Goal: Communication & Community: Answer question/provide support

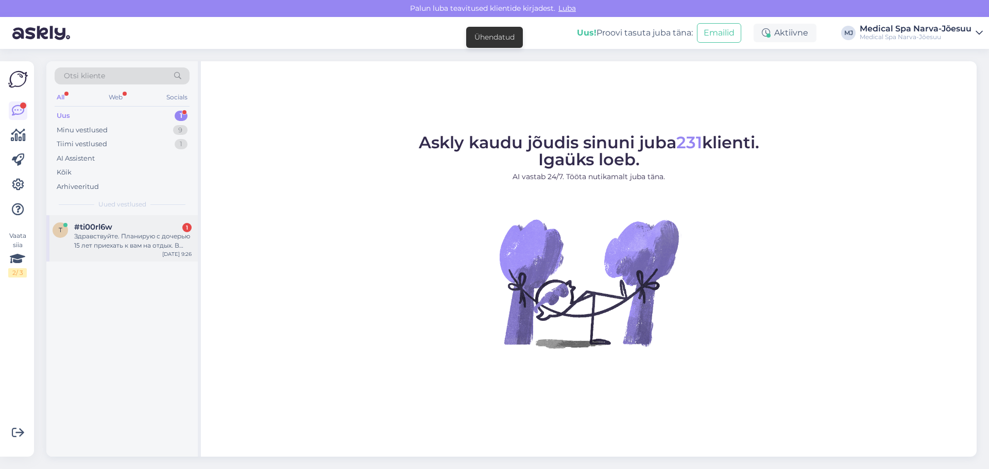
click at [146, 235] on div "Здравствуйте. Планирую с дочерью 15 лет приехать к вам на отдых. В период с [DA…" at bounding box center [132, 241] width 117 height 19
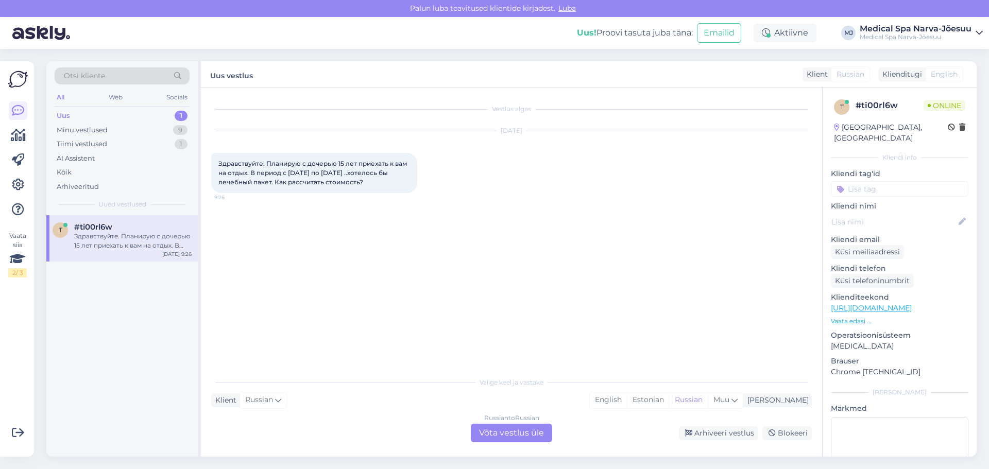
click at [505, 432] on div "Russian to Russian Võta vestlus üle" at bounding box center [511, 433] width 81 height 19
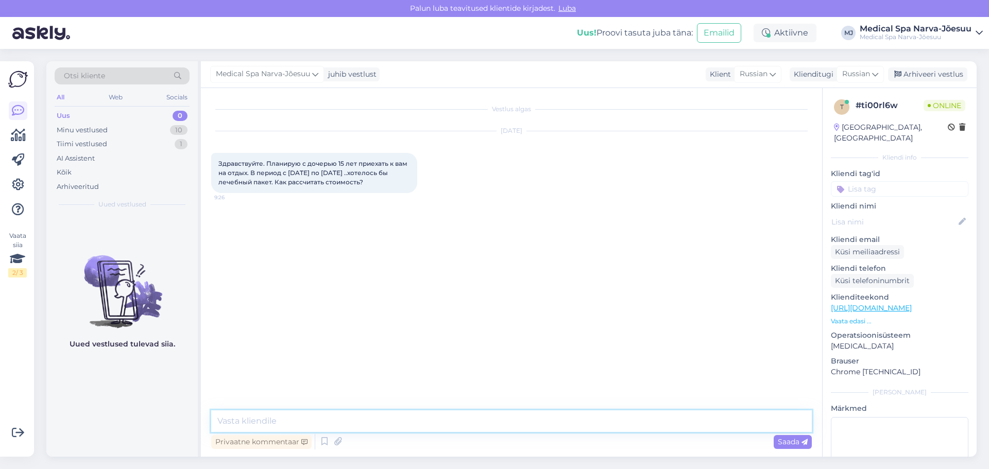
click at [352, 418] on textarea at bounding box center [511, 422] width 601 height 22
type textarea "Д"
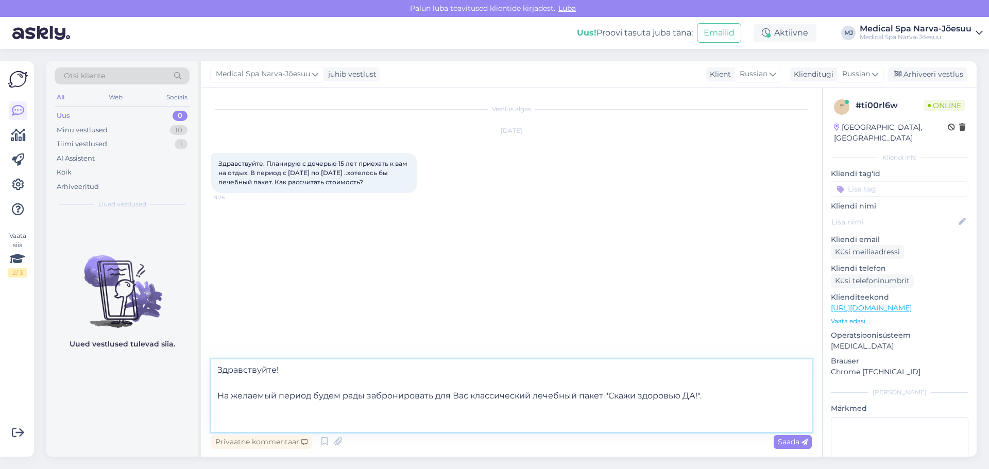
click at [311, 393] on textarea "Здравствуйте! На желаемый период будем рады забронировать для Вас классический …" at bounding box center [511, 396] width 601 height 73
click at [232, 409] on textarea "Здравствуйте! На желаемый период 12-18.10.25 будем рады забронировать для Вас к…" at bounding box center [511, 396] width 601 height 73
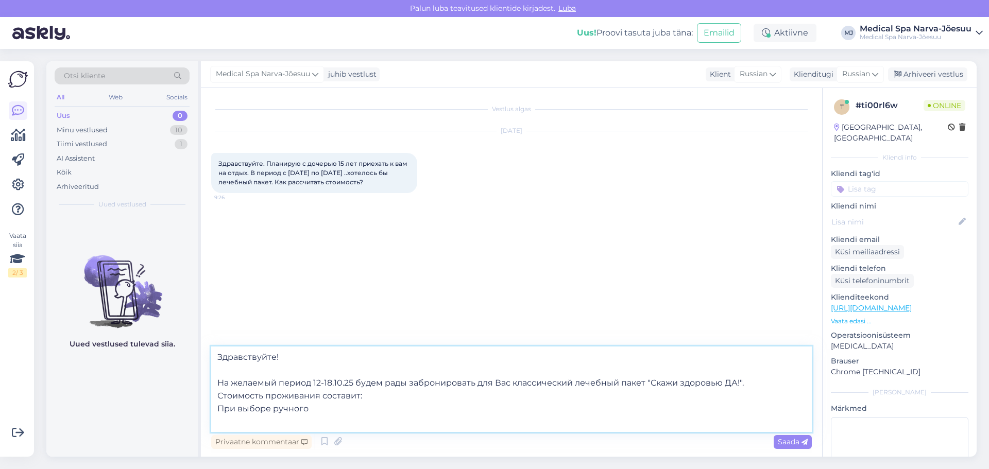
drag, startPoint x: 312, startPoint y: 413, endPoint x: 218, endPoint y: 409, distance: 93.3
click at [218, 409] on textarea "Здравствуйте! На желаемый период 12-18.10.25 будем рады забронировать для Вас к…" at bounding box center [511, 390] width 601 height 86
paste textarea "При выборе массажа на водяной кровати: 69 € × 4 дня = 276 € При выборе классиче…"
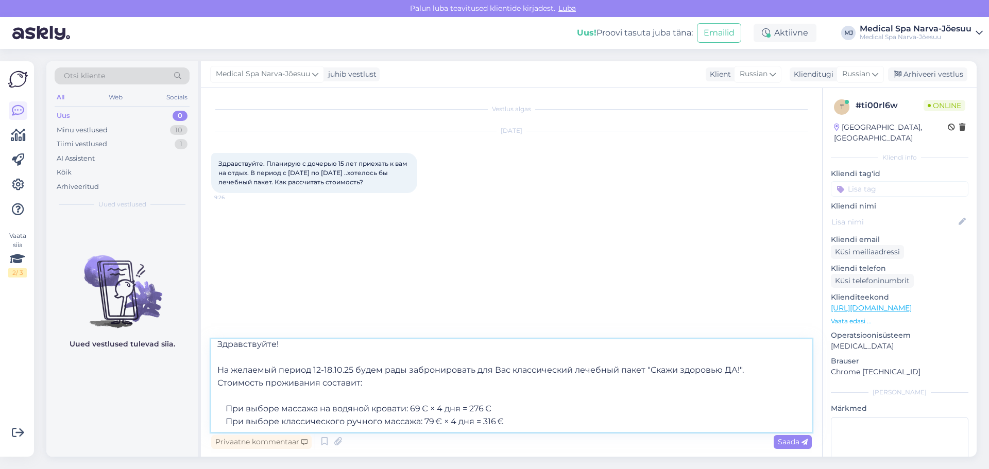
click at [235, 388] on textarea "Здравствуйте! На желаемый период 12-18.10.25 будем рады забронировать для Вас к…" at bounding box center [511, 385] width 601 height 93
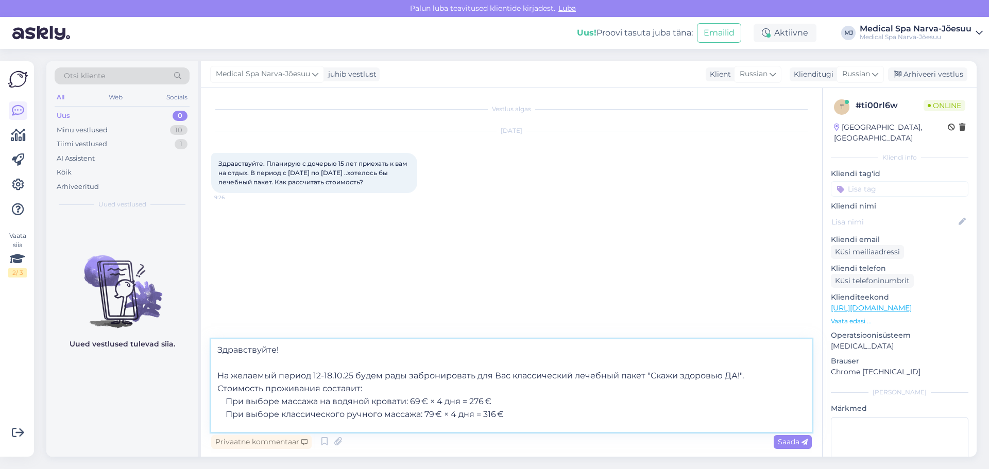
click at [227, 388] on textarea "Здравствуйте! На желаемый период 12-18.10.25 будем рады забронировать для Вас к…" at bounding box center [511, 385] width 601 height 93
drag, startPoint x: 226, startPoint y: 388, endPoint x: 198, endPoint y: 394, distance: 28.8
click at [199, 393] on div "Otsi kliente All Web Socials Uus 0 Minu vestlused 10 Tiimi vestlused 1 AI Assis…" at bounding box center [511, 259] width 930 height 396
drag, startPoint x: 227, startPoint y: 399, endPoint x: 212, endPoint y: 397, distance: 15.7
click at [212, 397] on textarea "Здравствуйте! На желаемый период 12-18.10.25 будем рады забронировать для Вас к…" at bounding box center [511, 385] width 601 height 93
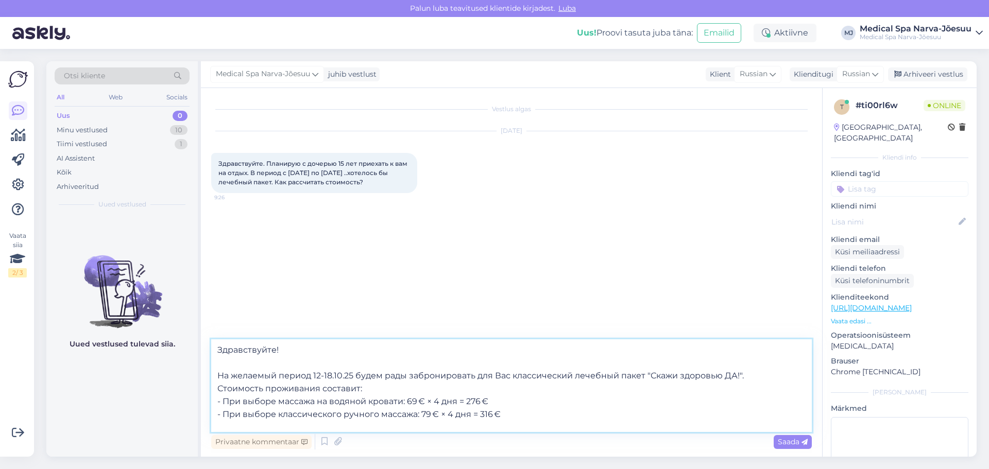
click at [439, 387] on textarea "Здравствуйте! На желаемый период 12-18.10.25 будем рады забронировать для Вас к…" at bounding box center [511, 385] width 601 height 93
drag, startPoint x: 457, startPoint y: 392, endPoint x: 442, endPoint y: 390, distance: 15.1
click at [442, 390] on textarea "Здравствуйте! На желаемый период 12-18.10.25 будем рады забронировать для Вас к…" at bounding box center [511, 385] width 601 height 93
click at [448, 402] on textarea "Здравствуйте! На желаемый период 12-18.10.25 будем рады забронировать для Вас к…" at bounding box center [511, 385] width 601 height 93
drag, startPoint x: 471, startPoint y: 402, endPoint x: 446, endPoint y: 419, distance: 30.4
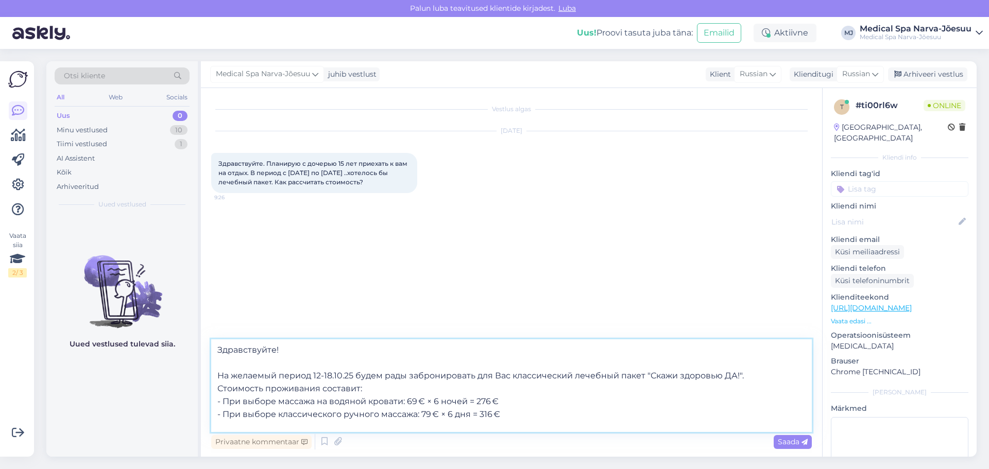
click at [454, 402] on textarea "Здравствуйте! На желаемый период 12-18.10.25 будем рады забронировать для Вас к…" at bounding box center [511, 385] width 601 height 93
click at [468, 389] on textarea "Здравствуйте! На желаемый период 12-18.10.25 будем рады забронировать для Вас к…" at bounding box center [511, 385] width 601 height 93
click at [479, 401] on textarea "Здравствуйте! На желаемый период 12-18.10.25 будем рады забронировать для Вас к…" at bounding box center [511, 385] width 601 height 93
drag, startPoint x: 473, startPoint y: 386, endPoint x: 458, endPoint y: 376, distance: 18.9
click at [471, 386] on textarea "Здравствуйте! На желаемый период 12-18.10.25 будем рады забронировать для Вас к…" at bounding box center [511, 385] width 601 height 93
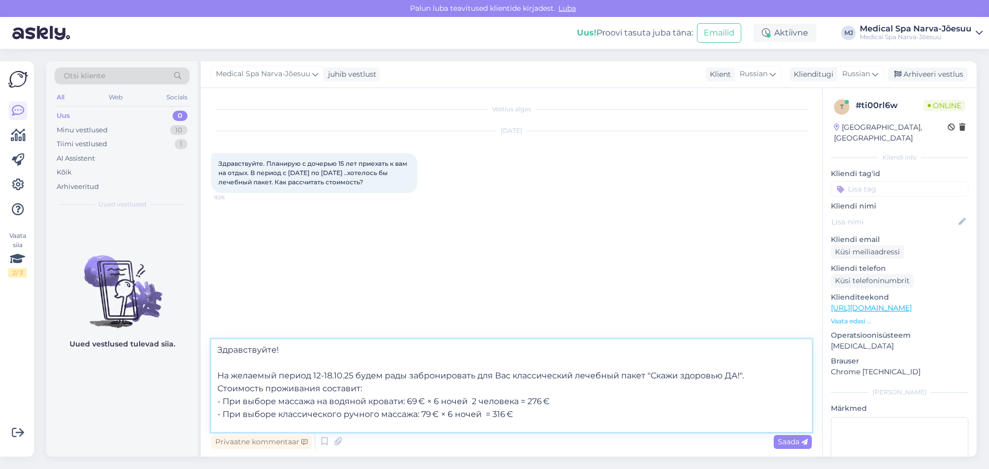
click at [428, 388] on textarea "Здравствуйте! На желаемый период 12-18.10.25 будем рады забронировать для Вас к…" at bounding box center [511, 385] width 601 height 93
click at [471, 387] on textarea "Здравствуйте! На желаемый период 12-18.10.25 будем рады забронировать для Вас к…" at bounding box center [511, 385] width 601 height 93
paste textarea "×"
drag, startPoint x: 472, startPoint y: 389, endPoint x: 523, endPoint y: 388, distance: 51.5
click at [523, 388] on textarea "Здравствуйте! На желаемый период 12-18.10.25 будем рады забронировать для Вас к…" at bounding box center [511, 385] width 601 height 93
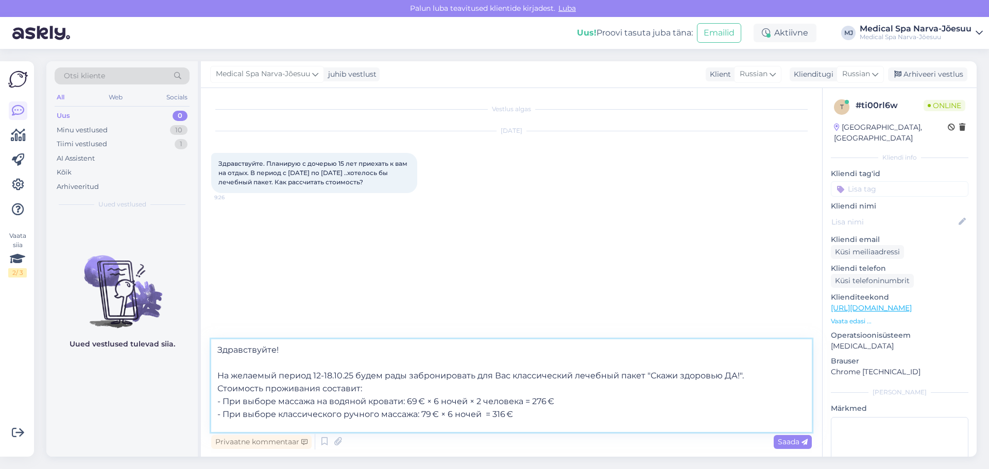
click at [480, 403] on textarea "Здравствуйте! На желаемый период 12-18.10.25 будем рады забронировать для Вас к…" at bounding box center [511, 385] width 601 height 93
paste textarea "× 2 человека"
click at [546, 388] on textarea "Здравствуйте! На желаемый период 12-18.10.25 будем рады забронировать для Вас к…" at bounding box center [511, 385] width 601 height 93
drag, startPoint x: 560, startPoint y: 403, endPoint x: 547, endPoint y: 397, distance: 15.2
click at [547, 397] on textarea "Здравствуйте! На желаемый период 12-18.10.25 будем рады забронировать для Вас к…" at bounding box center [511, 385] width 601 height 93
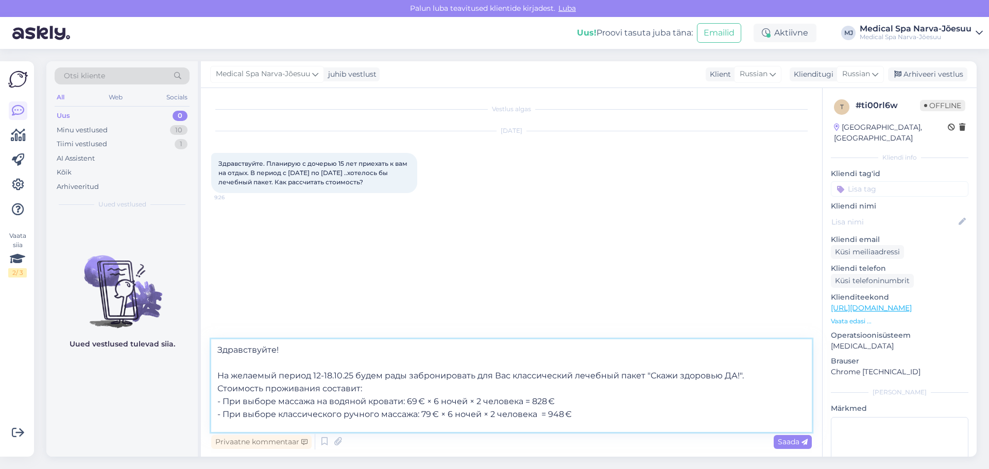
click at [582, 402] on textarea "Здравствуйте! На желаемый период 12-18.10.25 будем рады забронировать для Вас к…" at bounding box center [511, 385] width 601 height 93
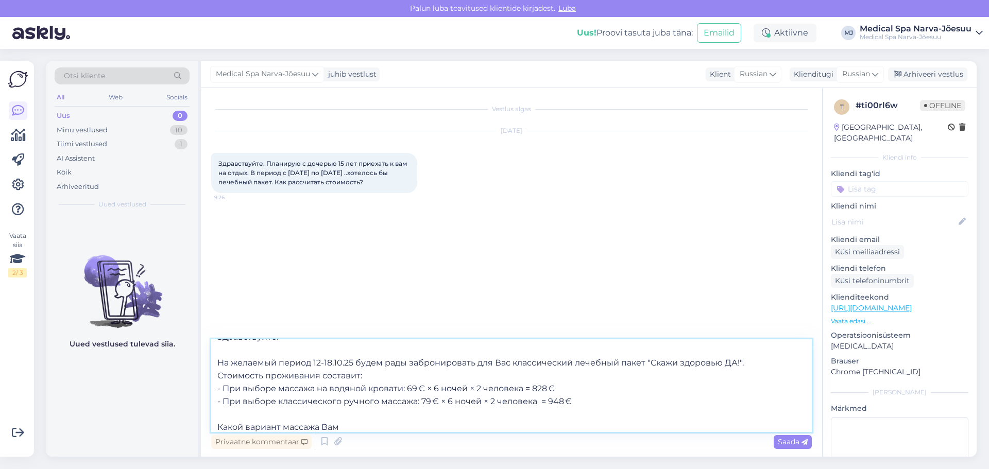
click at [217, 376] on textarea "Здравствуйте! На желаемый период 12-18.10.25 будем рады забронировать для Вас к…" at bounding box center [511, 385] width 601 height 93
drag, startPoint x: 400, startPoint y: 376, endPoint x: 443, endPoint y: 379, distance: 42.4
click at [443, 379] on textarea "Здравствуйте! На желаемый период 12-18.10.25 будем рады забронировать для Вас к…" at bounding box center [511, 385] width 601 height 93
drag, startPoint x: 456, startPoint y: 377, endPoint x: 494, endPoint y: 375, distance: 38.2
click at [494, 375] on textarea "Здравствуйте! На желаемый период 12-18.10.25 будем рады забронировать для Вас к…" at bounding box center [511, 385] width 601 height 93
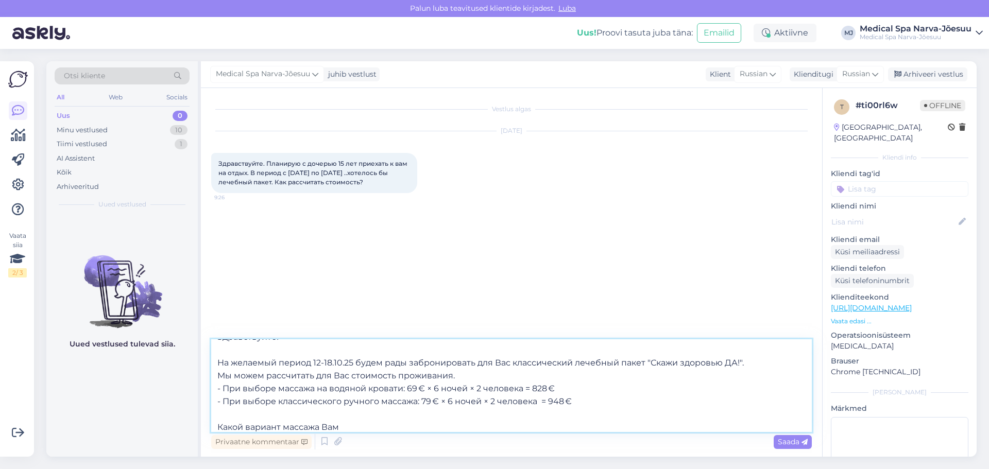
scroll to position [44, 0]
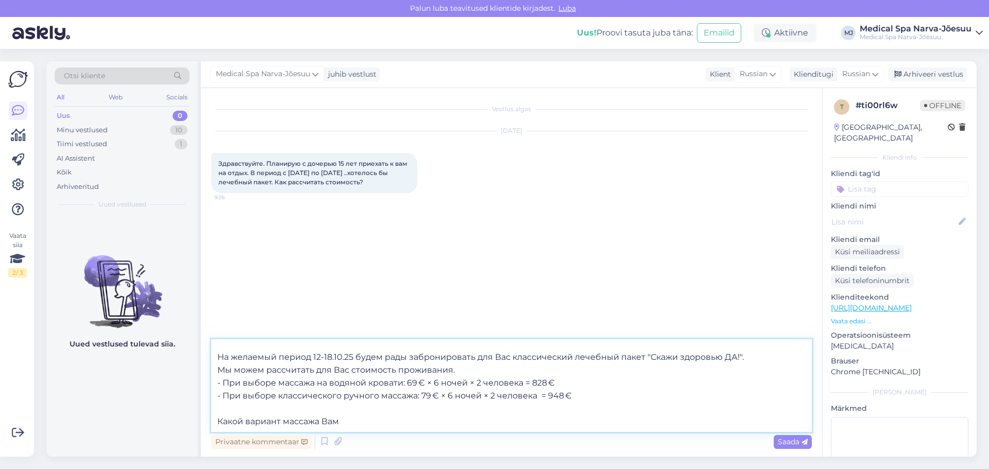
click at [355, 399] on textarea "Здравствуйте! На желаемый период 12-18.10.25 будем рады забронировать для Вас к…" at bounding box center [511, 385] width 601 height 93
type textarea "Здравствуйте! На желаемый период 12-18.10.25 будем рады забронировать для Вас к…"
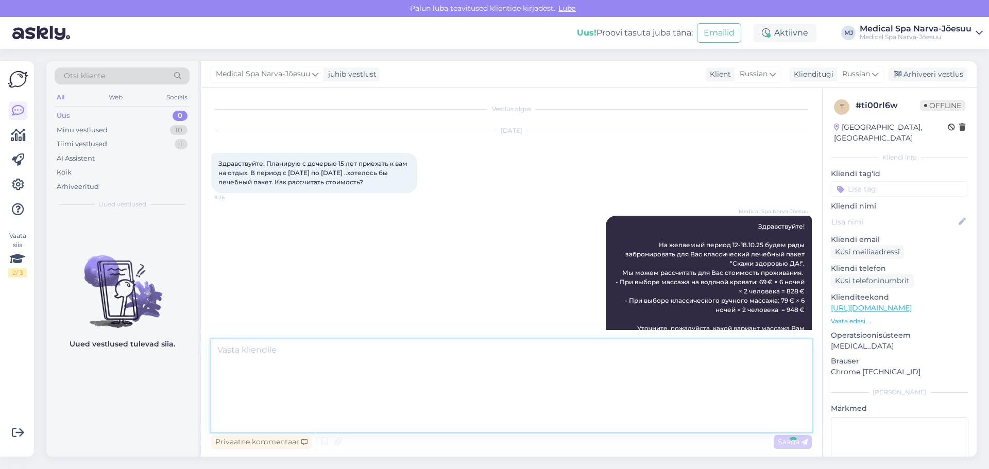
scroll to position [0, 0]
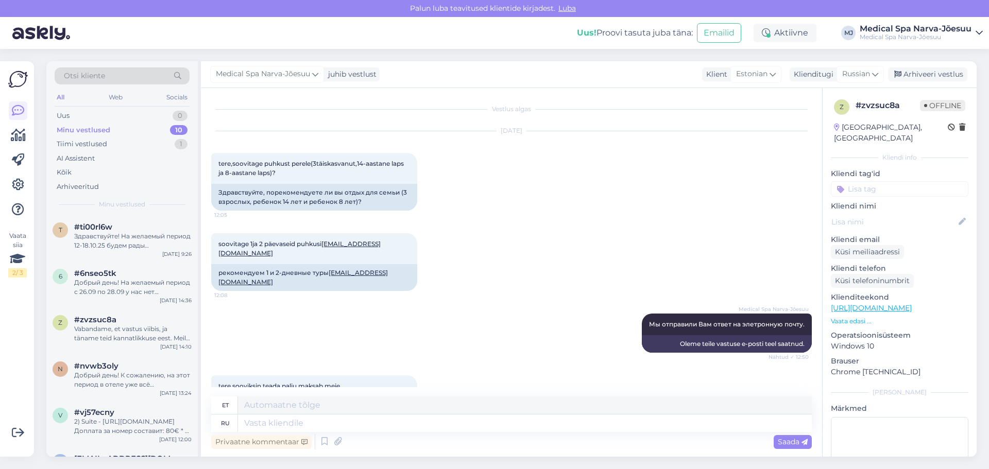
scroll to position [678, 0]
